Goal: Task Accomplishment & Management: Complete application form

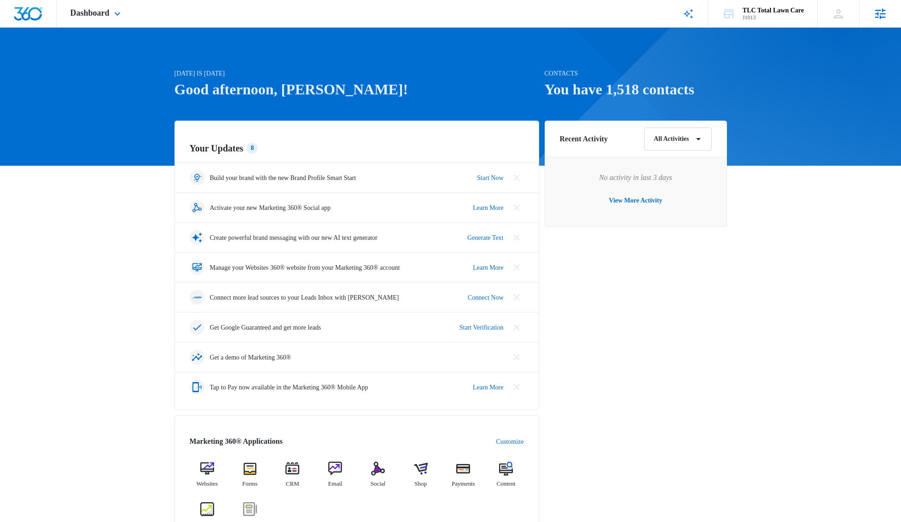
click at [868, 15] on div "Agencies Agency Management" at bounding box center [881, 13] width 42 height 27
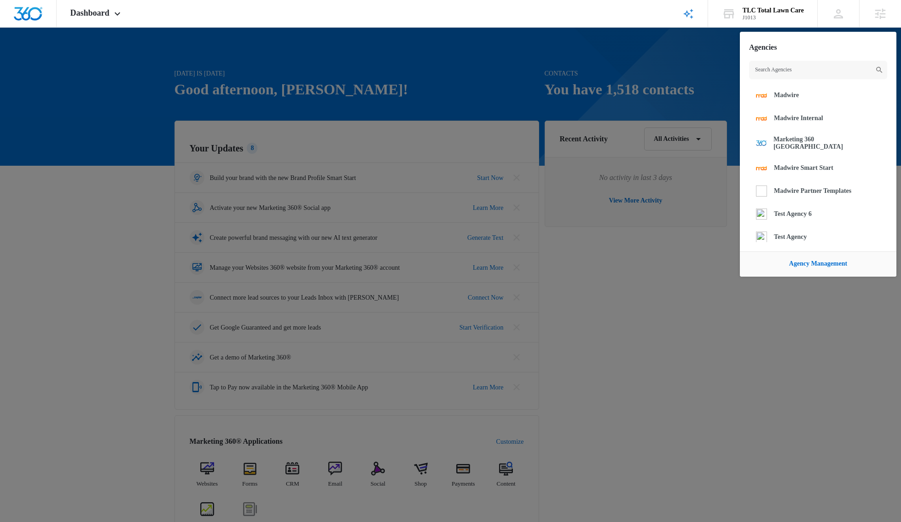
drag, startPoint x: 633, startPoint y: 61, endPoint x: 450, endPoint y: 29, distance: 186.1
click at [633, 61] on div at bounding box center [450, 261] width 901 height 522
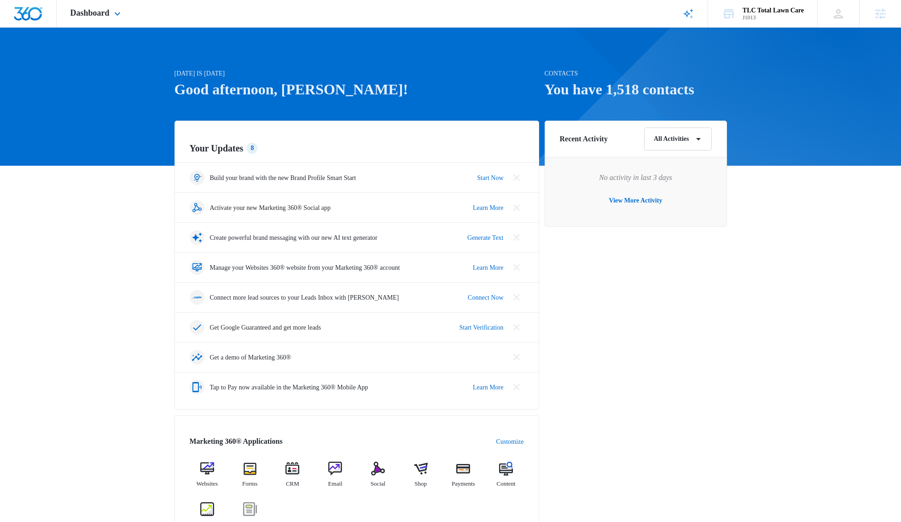
click at [129, 13] on div "Dashboard Apps Reputation Websites Forms CRM Email Social Shop Payments POS Con…" at bounding box center [97, 13] width 80 height 27
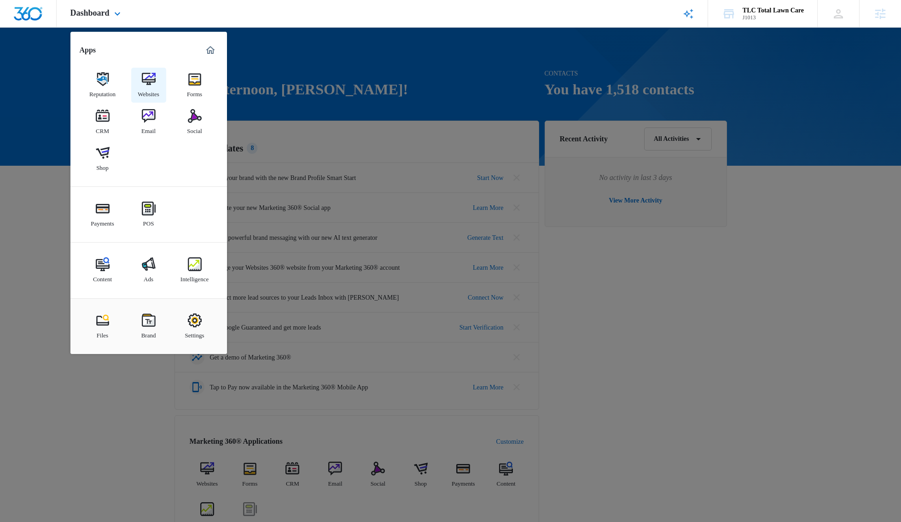
click at [151, 87] on div "Websites" at bounding box center [149, 92] width 22 height 12
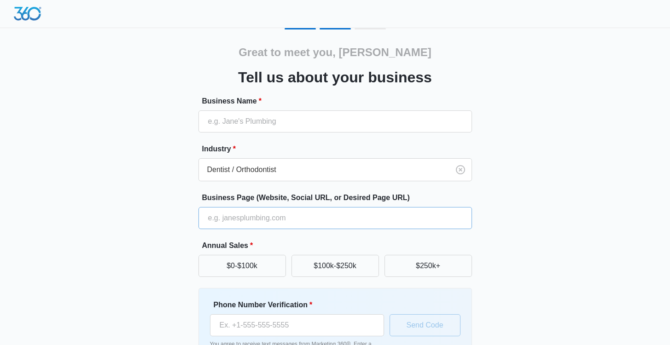
scroll to position [59, 0]
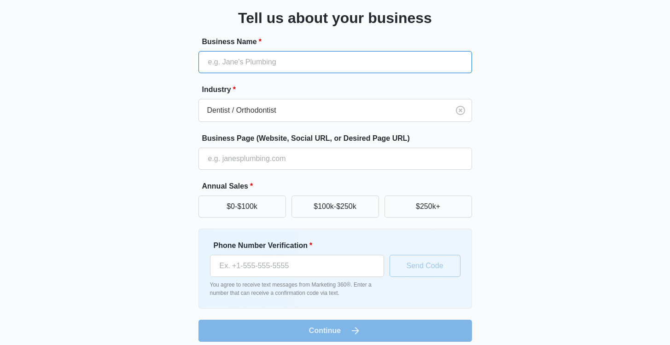
click at [269, 58] on input "Business Name *" at bounding box center [336, 62] width 274 height 22
click at [255, 53] on input "Premium Listing Test" at bounding box center [336, 62] width 274 height 22
click at [254, 59] on input "Premium Listing Test" at bounding box center [336, 62] width 274 height 22
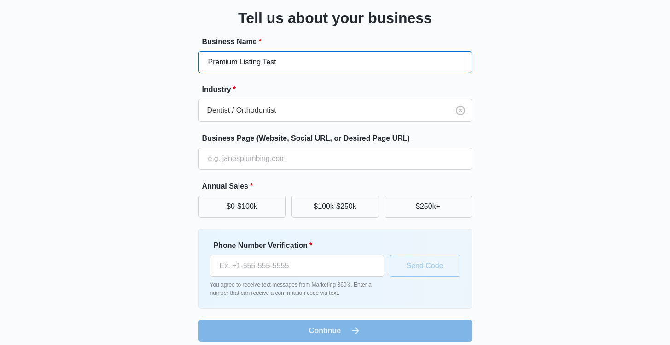
click at [254, 59] on input "Premium Listing Test" at bounding box center [336, 62] width 274 height 22
type input "Cat Test"
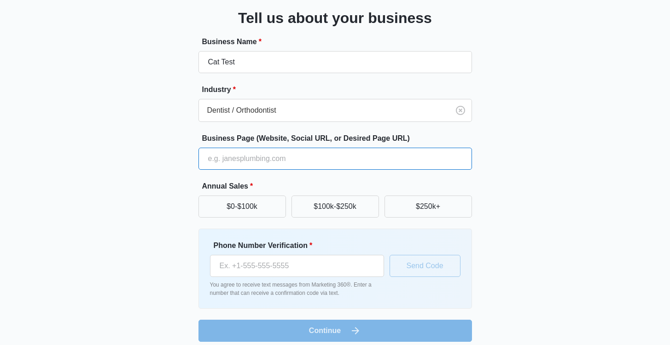
click at [267, 148] on input "Business Page (Website, Social URL, or Desired Page URL)" at bounding box center [336, 159] width 274 height 22
type input "www.madwire.com"
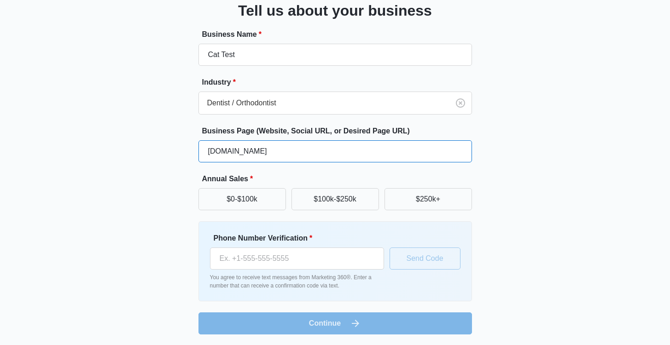
scroll to position [67, 0]
click at [239, 193] on button "$0-$100k" at bounding box center [243, 199] width 88 height 22
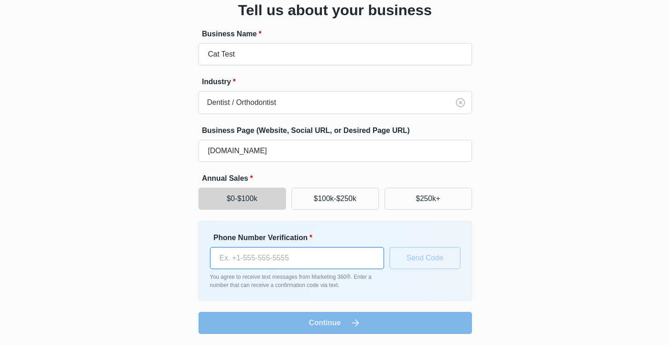
click at [272, 263] on input "Phone Number Verification *" at bounding box center [297, 258] width 174 height 22
type input "1 (908) 210-4910"
click at [316, 100] on div at bounding box center [322, 102] width 230 height 13
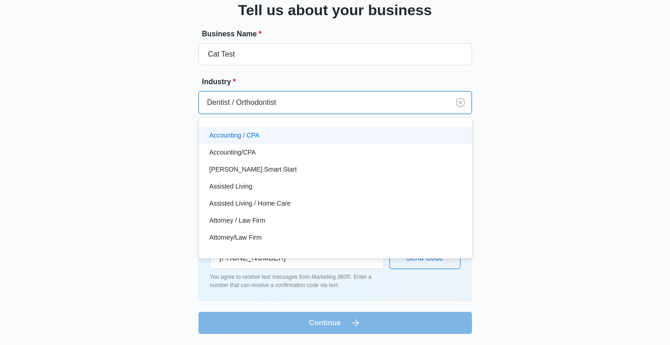
click at [316, 100] on div at bounding box center [322, 102] width 230 height 13
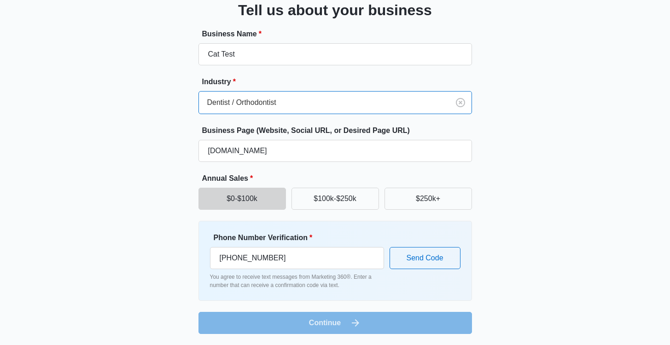
click at [491, 99] on div "Great to meet you, Ricky Tell us about your business Business Name * Cat Test I…" at bounding box center [335, 148] width 553 height 374
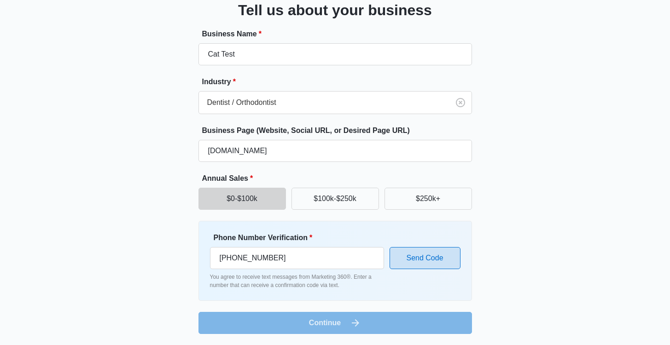
click at [436, 254] on button "Send Code" at bounding box center [425, 258] width 71 height 22
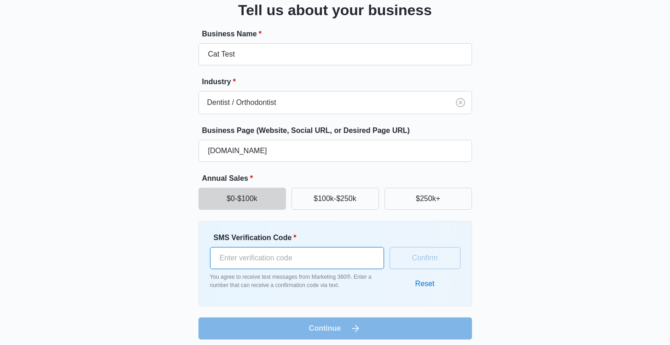
click at [316, 260] on input "SMS Verification Code *" at bounding box center [297, 258] width 174 height 22
type input "553612"
click at [532, 208] on div "Great to meet you, Ricky Tell us about your business Business Name * Cat Test I…" at bounding box center [335, 150] width 553 height 379
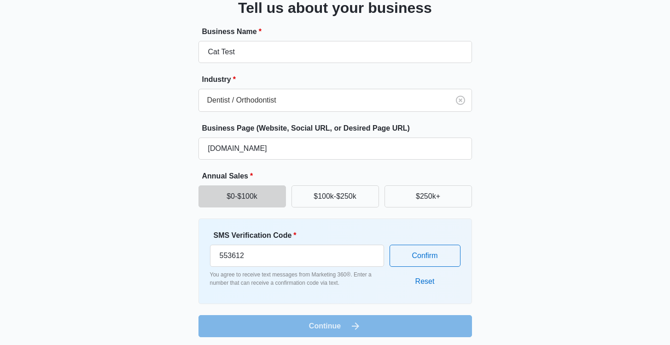
scroll to position [73, 0]
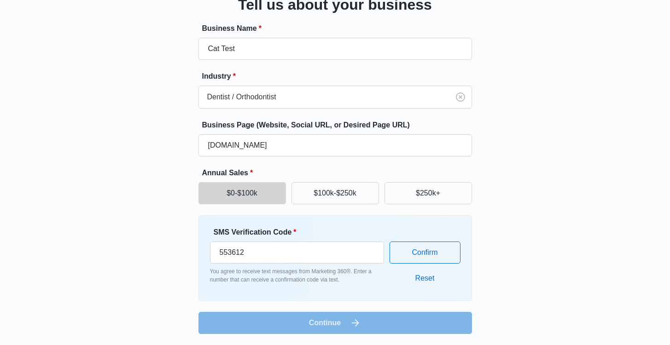
click at [322, 288] on div "SMS Verification Code * 553612 You agree to receive text messages from Marketin…" at bounding box center [335, 258] width 251 height 63
click at [427, 252] on button "Confirm" at bounding box center [425, 253] width 71 height 22
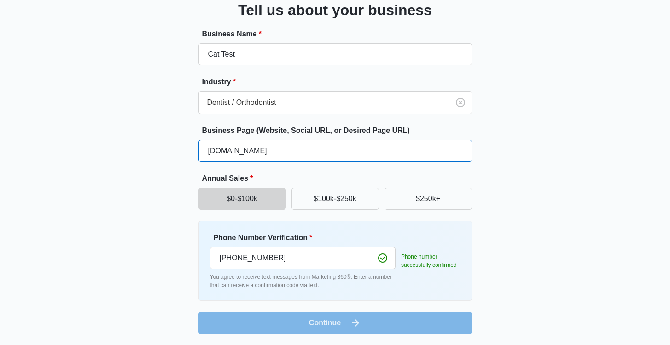
click at [379, 154] on input "www.madwire.com" at bounding box center [336, 151] width 274 height 22
click at [299, 105] on div at bounding box center [322, 102] width 230 height 13
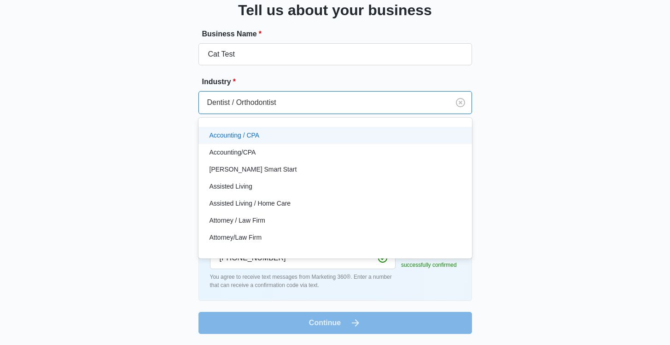
click at [296, 128] on div "Accounting / CPA" at bounding box center [336, 135] width 274 height 17
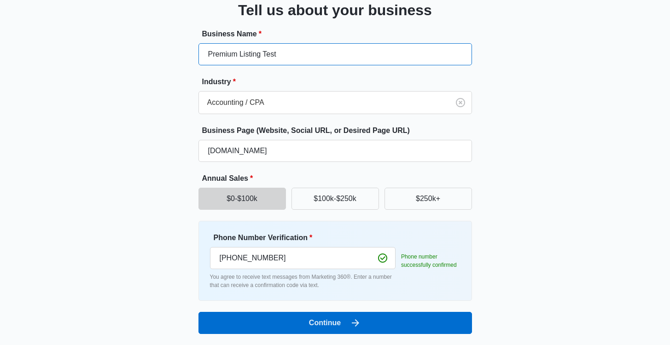
type input "Premium Listing Test"
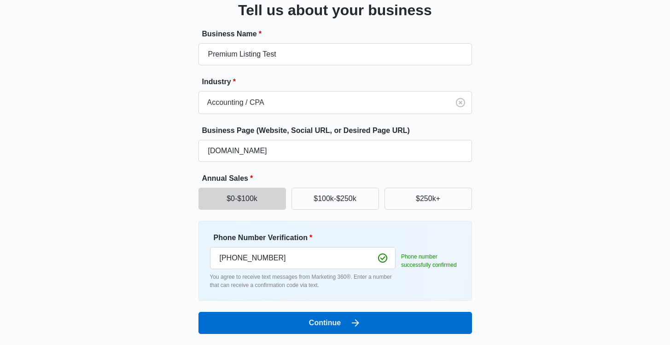
click at [508, 111] on div "Great to meet you, Ricky Tell us about your business Business Name * Premium Li…" at bounding box center [335, 148] width 553 height 374
